Goal: Check status: Check status

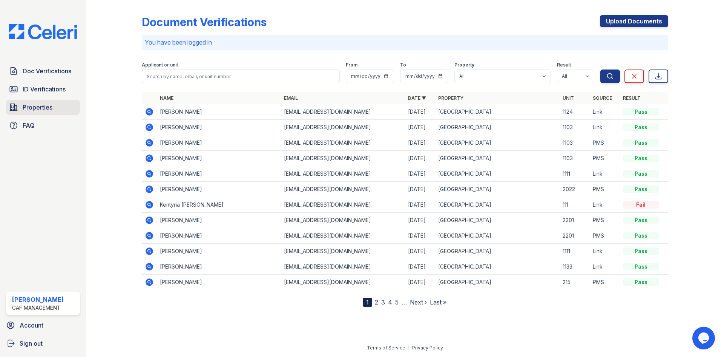
click at [38, 107] on span "Properties" at bounding box center [38, 107] width 30 height 9
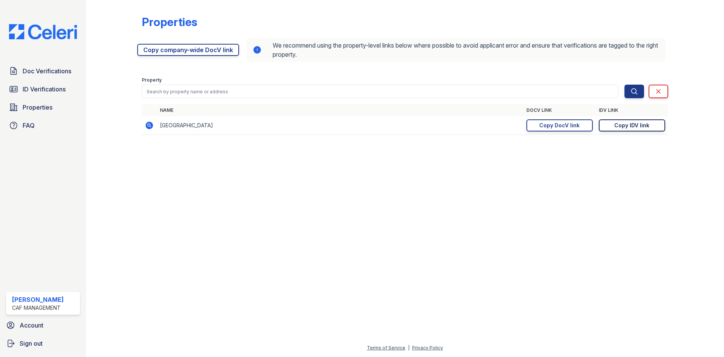
click at [633, 123] on div "Copy IDV link" at bounding box center [632, 126] width 35 height 8
click at [42, 75] on span "Doc Verifications" at bounding box center [47, 70] width 49 height 9
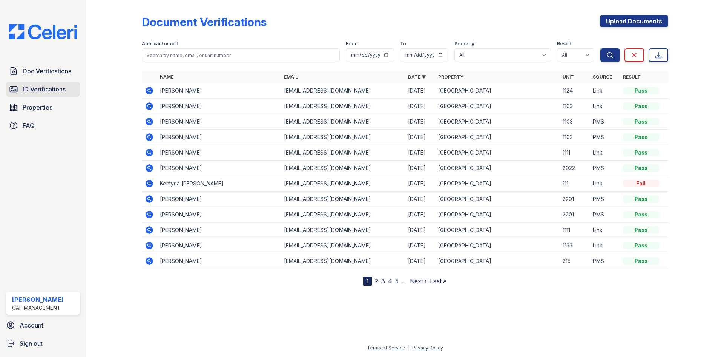
click at [52, 91] on span "ID Verifications" at bounding box center [44, 89] width 43 height 9
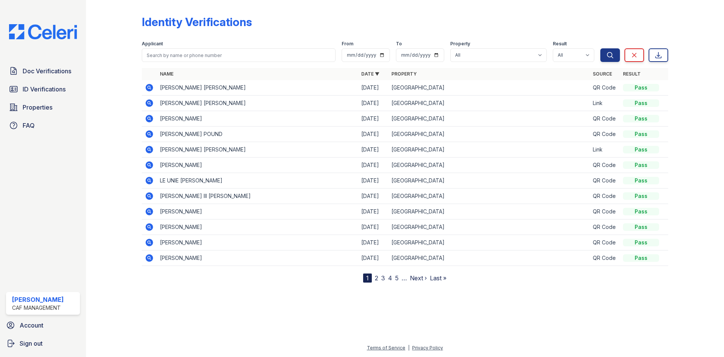
click at [149, 86] on icon at bounding box center [149, 87] width 9 height 9
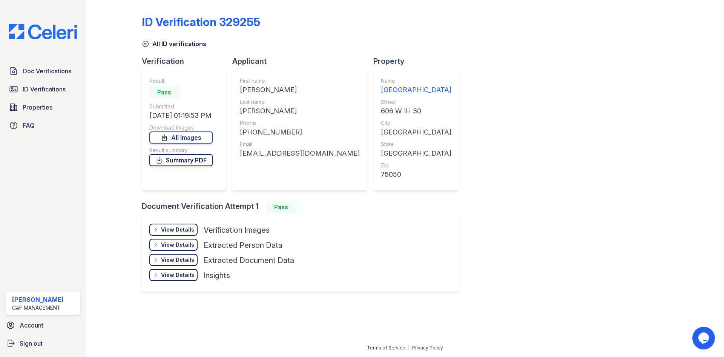
click at [180, 160] on link "Summary PDF" at bounding box center [180, 160] width 63 height 12
click at [183, 227] on div "View Details" at bounding box center [177, 230] width 33 height 8
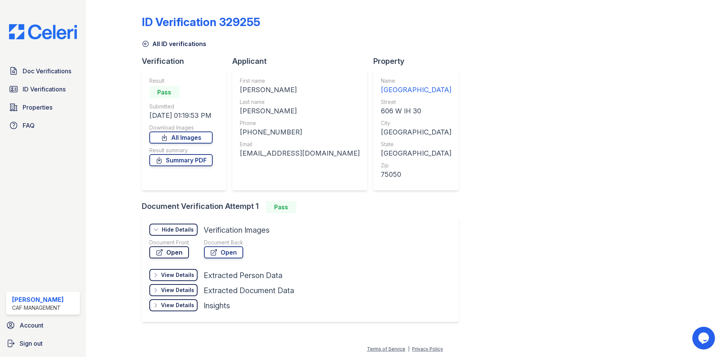
click at [175, 254] on link "Open" at bounding box center [169, 252] width 40 height 12
click at [46, 73] on span "Doc Verifications" at bounding box center [47, 70] width 49 height 9
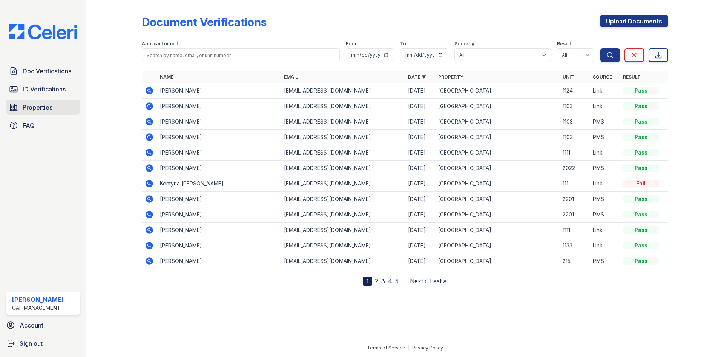
click at [44, 110] on span "Properties" at bounding box center [38, 107] width 30 height 9
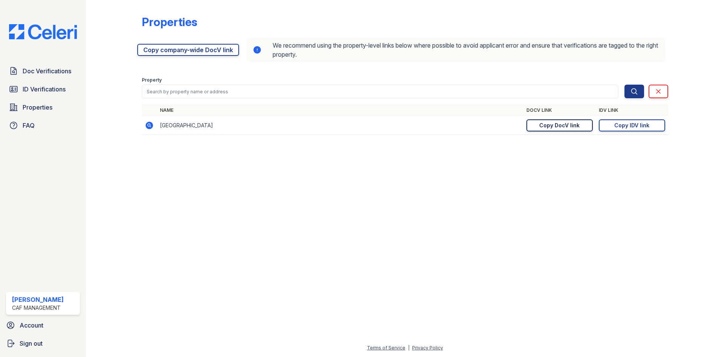
click at [574, 126] on div "Copy DocV link" at bounding box center [560, 126] width 40 height 8
